Goal: Check status

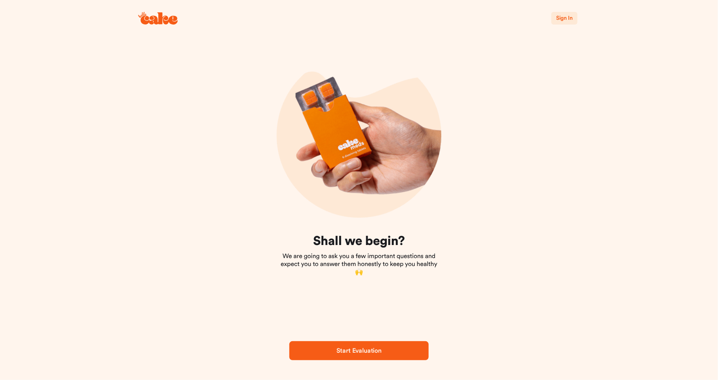
click at [566, 19] on span "Sign In" at bounding box center [564, 18] width 17 height 6
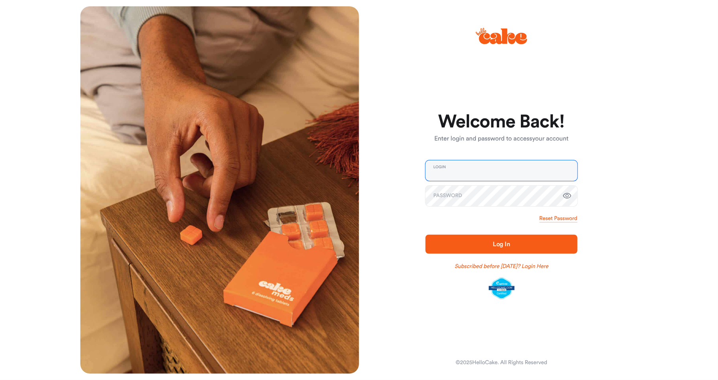
type input "**********"
click at [491, 244] on span "Log In" at bounding box center [501, 245] width 127 height 10
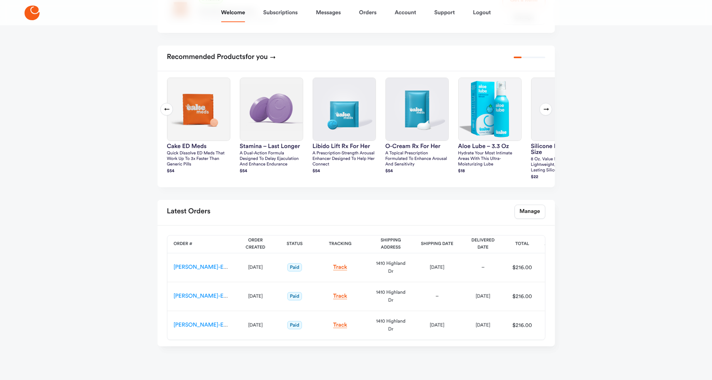
scroll to position [195, 0]
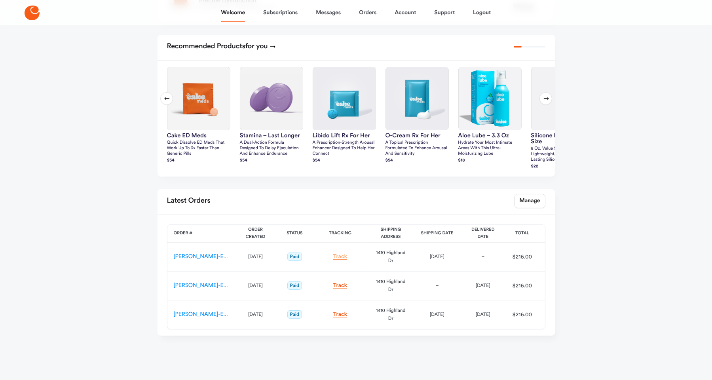
click at [341, 258] on link "Track" at bounding box center [340, 257] width 14 height 6
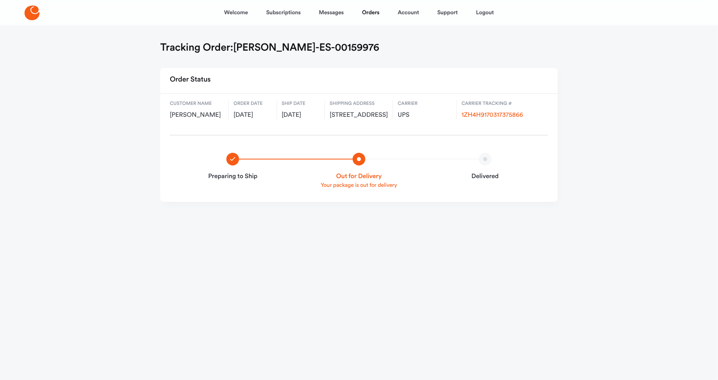
click at [583, 123] on div "Welcome Subscriptions Messages Orders Account Support Logout Tracking Order: [P…" at bounding box center [359, 117] width 718 height 234
